Goal: Register for event/course

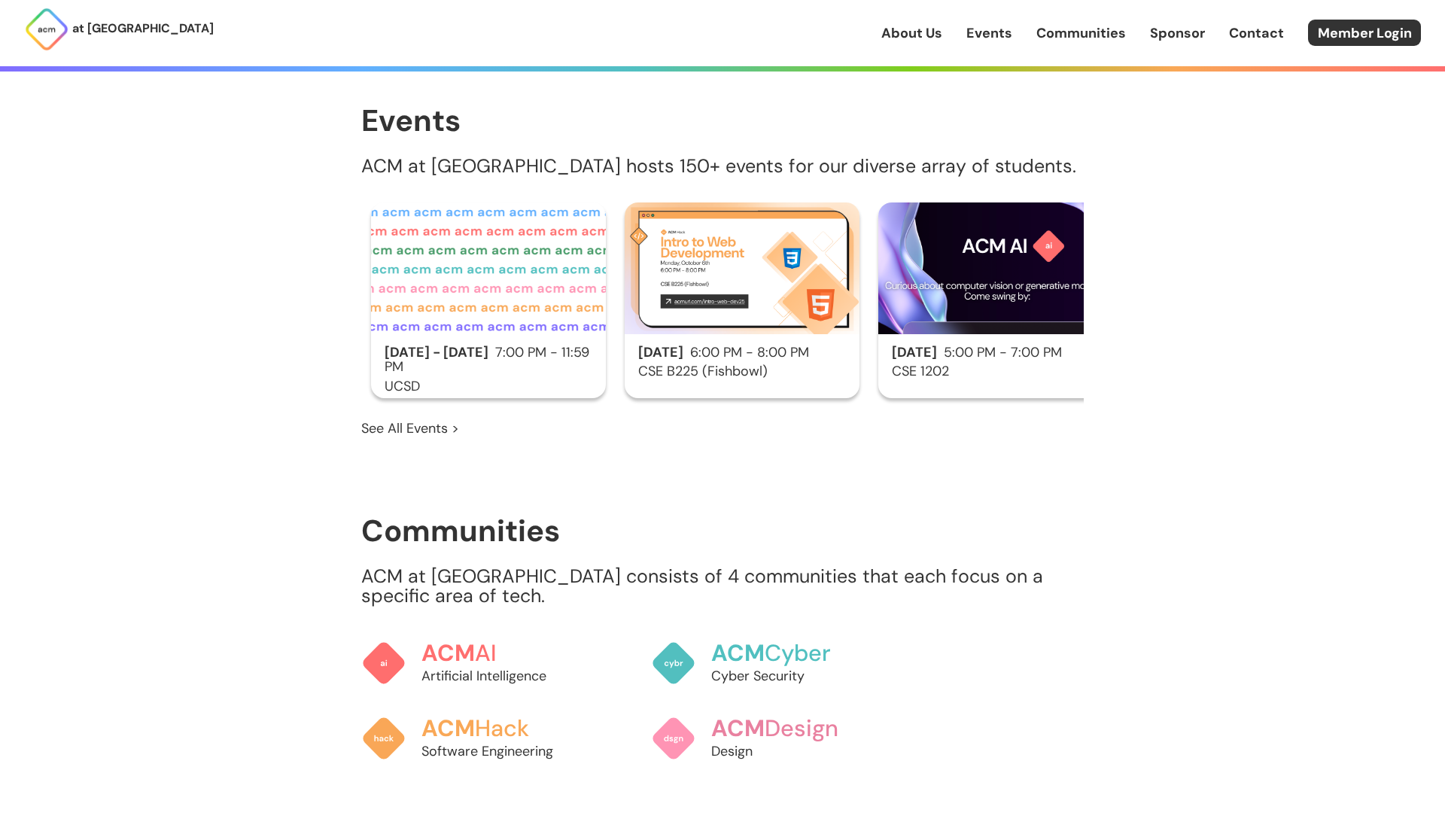
scroll to position [921, 0]
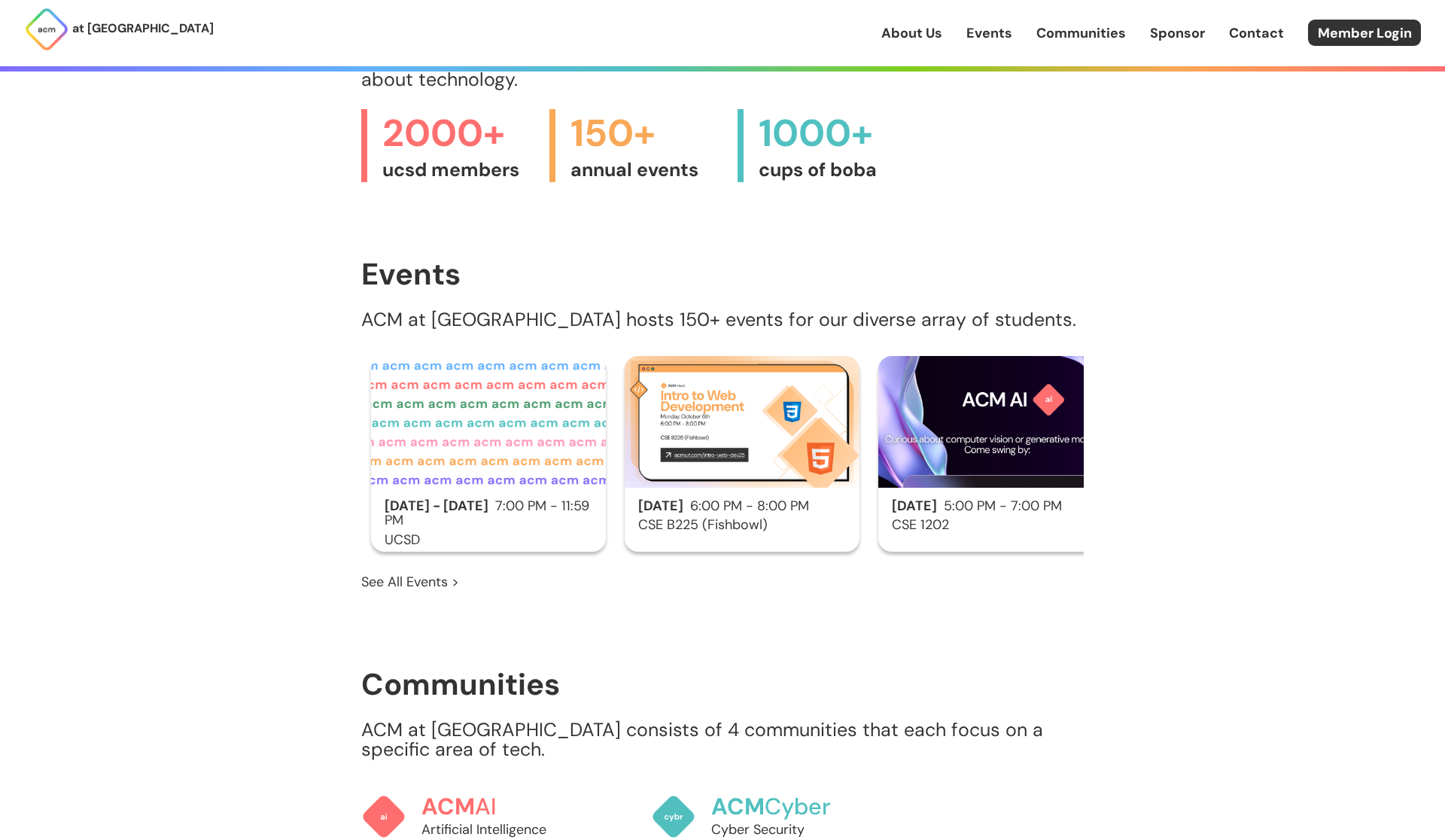
click at [420, 572] on link "See All Events >" at bounding box center [410, 582] width 98 height 19
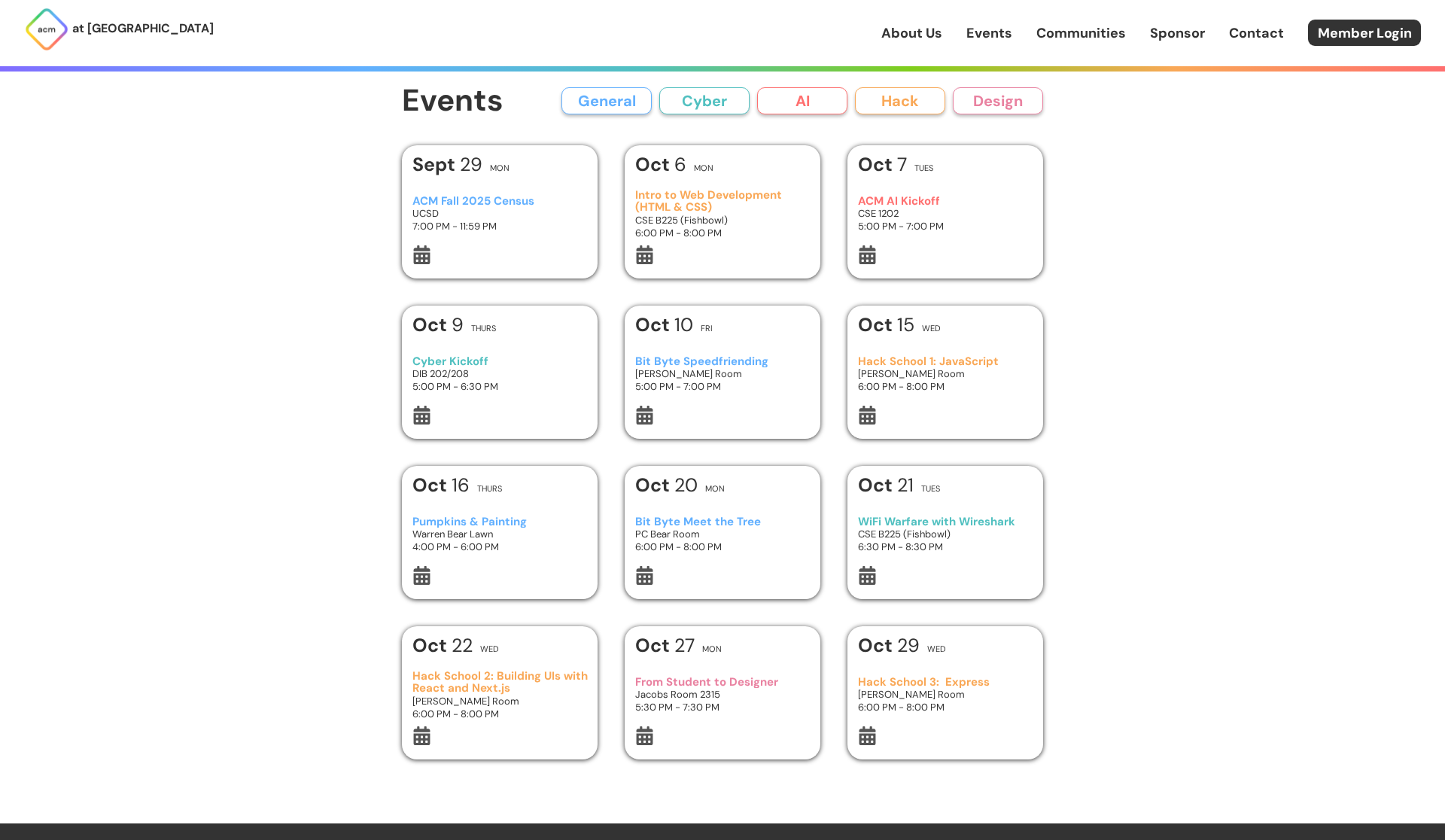
click at [825, 108] on button "AI" at bounding box center [802, 101] width 90 height 27
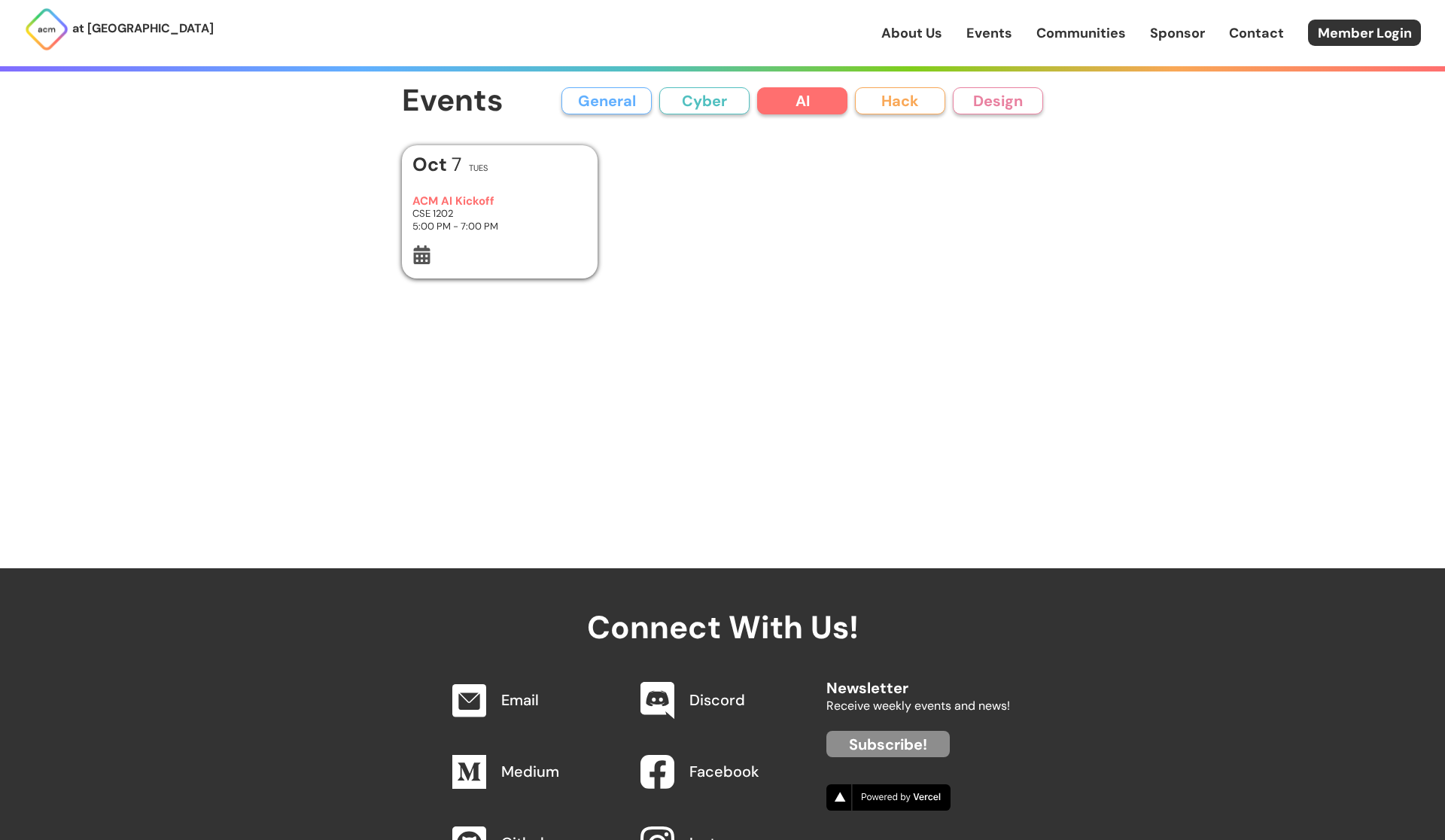
click at [747, 105] on button "Cyber" at bounding box center [704, 101] width 90 height 27
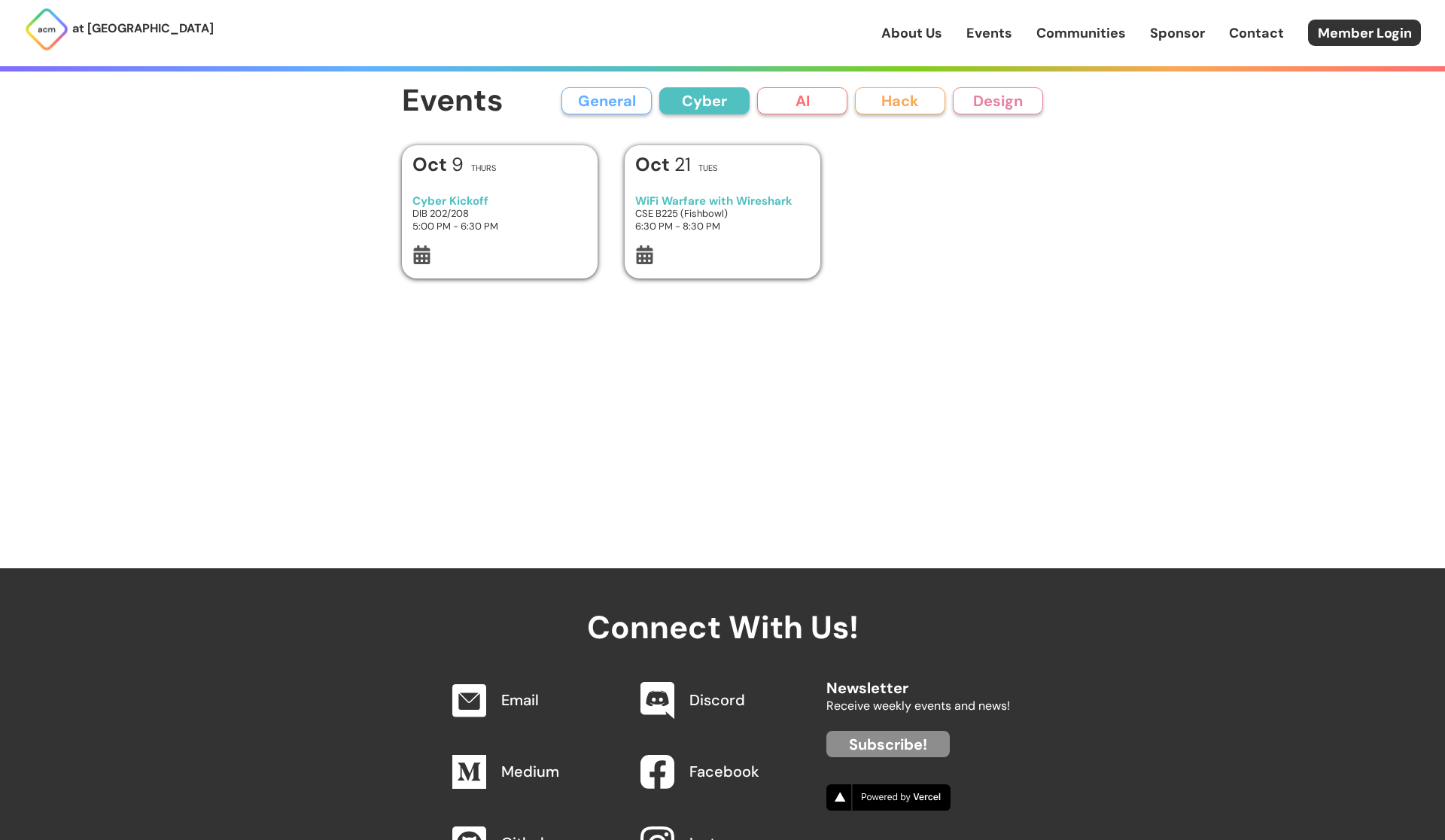
click at [898, 98] on button "Hack" at bounding box center [900, 101] width 90 height 27
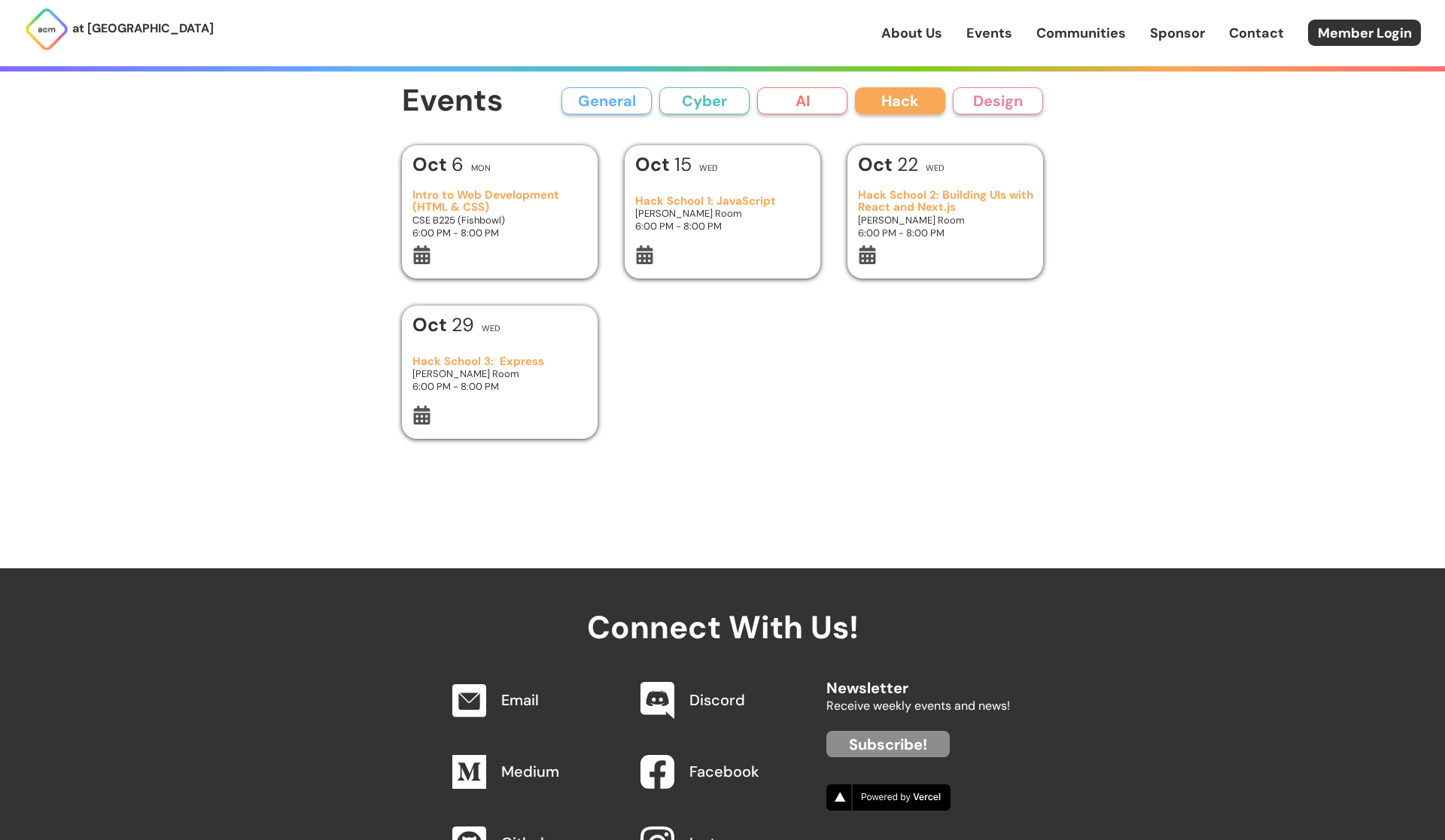
click at [976, 98] on button "Design" at bounding box center [997, 101] width 90 height 27
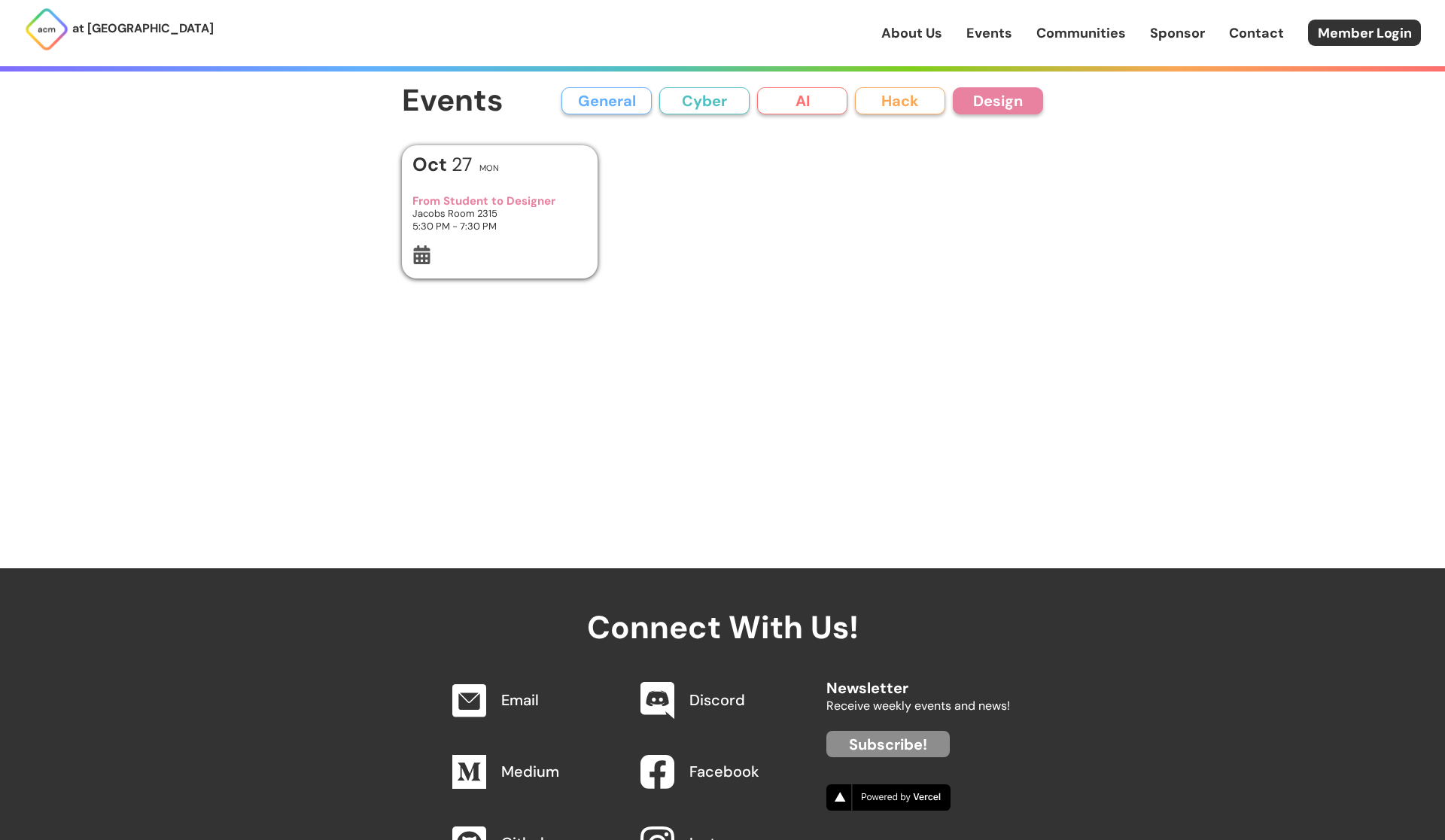
click at [679, 98] on button "Cyber" at bounding box center [704, 101] width 90 height 27
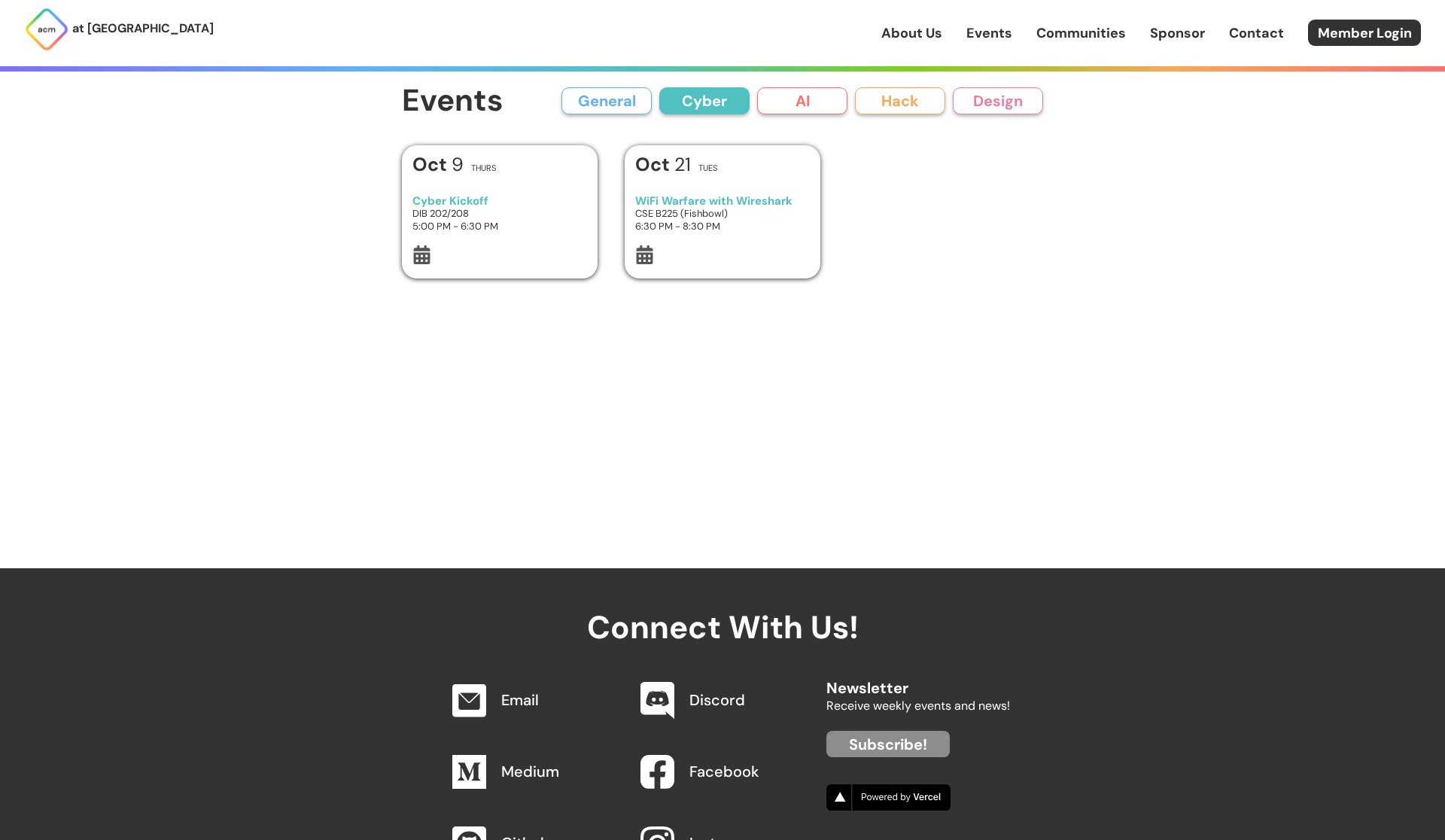
click at [643, 95] on button "General" at bounding box center [606, 101] width 90 height 27
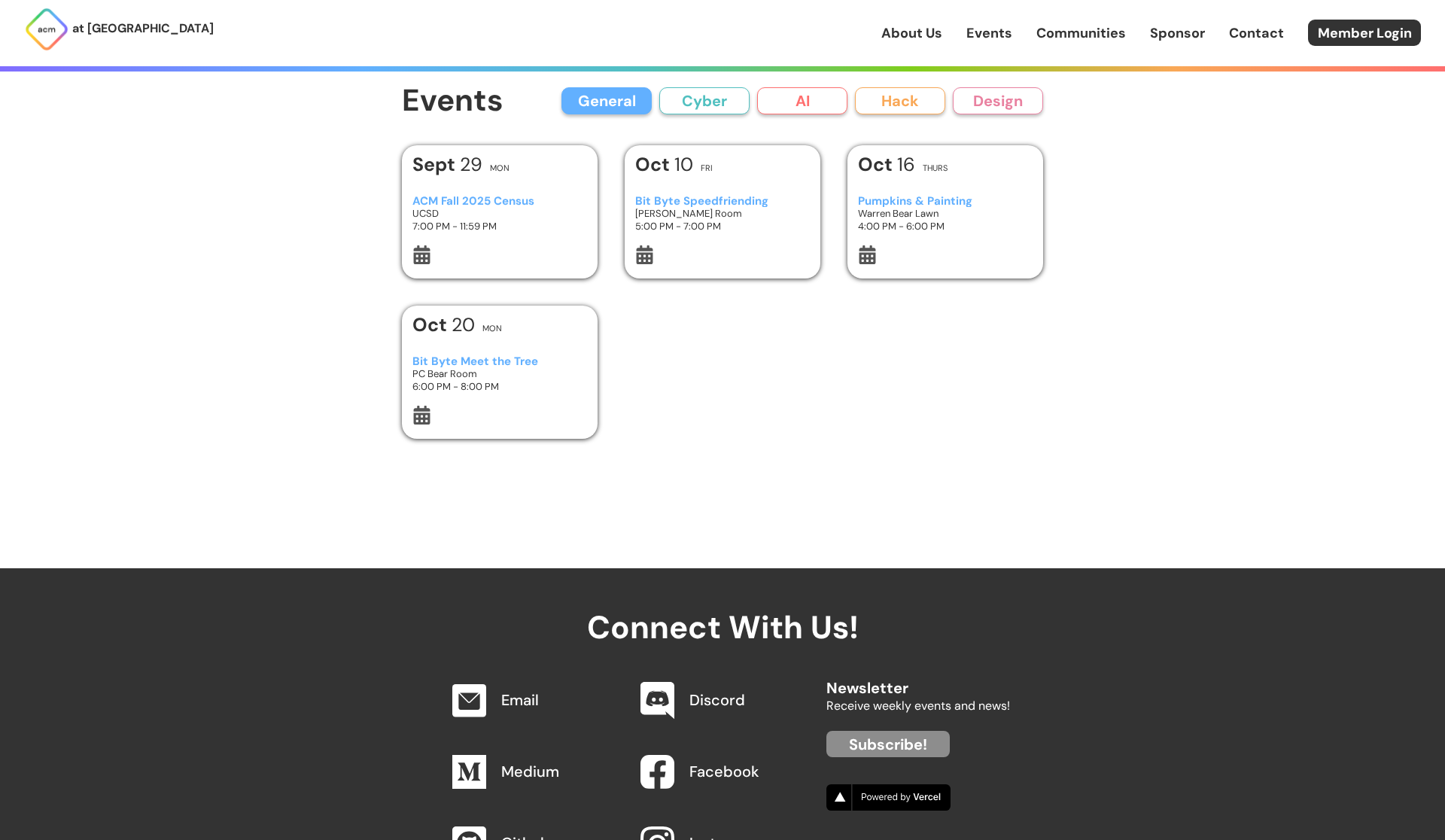
click at [705, 213] on h3 "[PERSON_NAME] Room" at bounding box center [722, 213] width 175 height 13
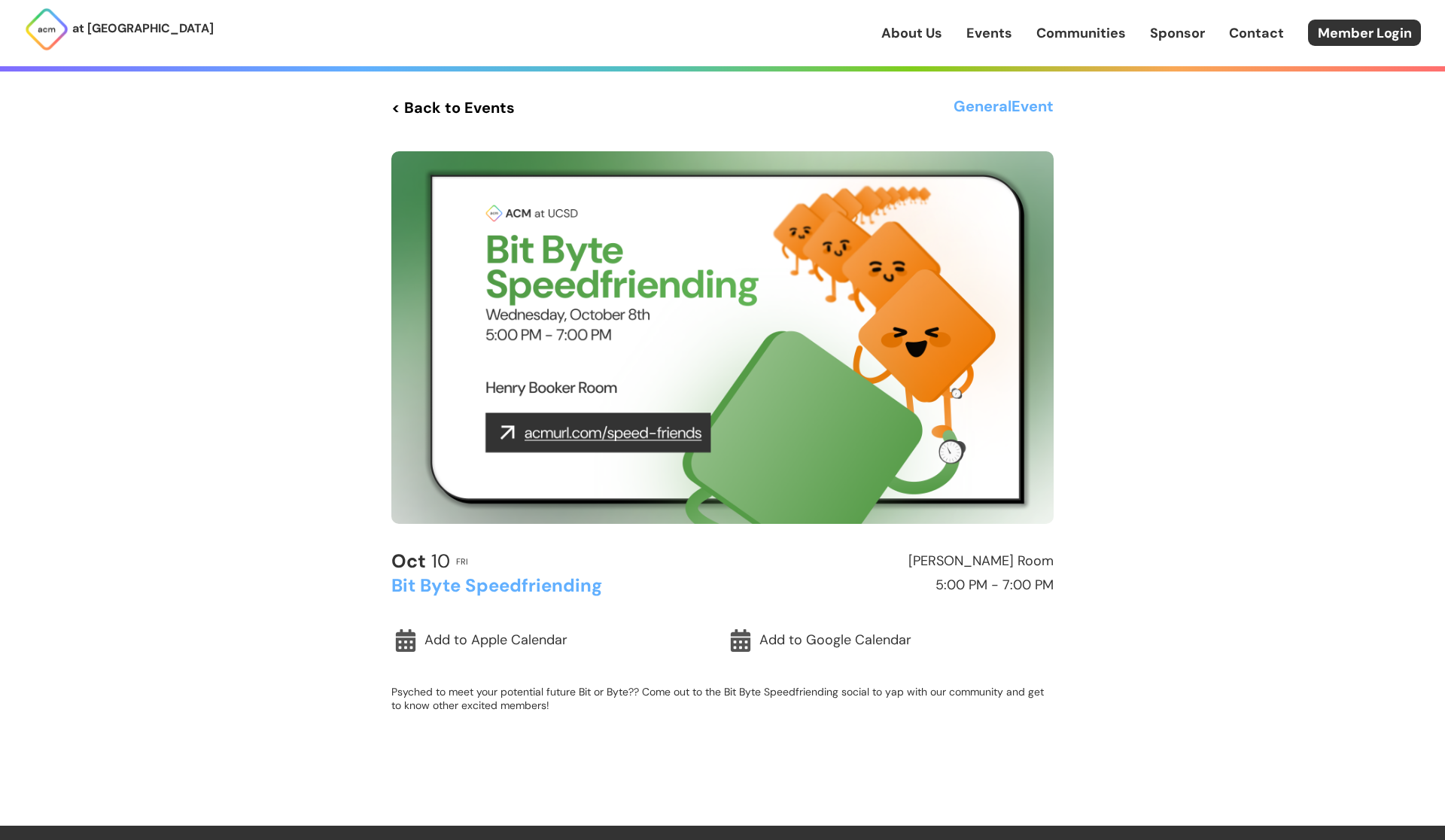
click at [1152, 239] on div "at [GEOGRAPHIC_DATA] About Us Events Communities Sponsor Contact Member Login A…" at bounding box center [722, 634] width 1445 height 1268
